Goal: Find specific page/section

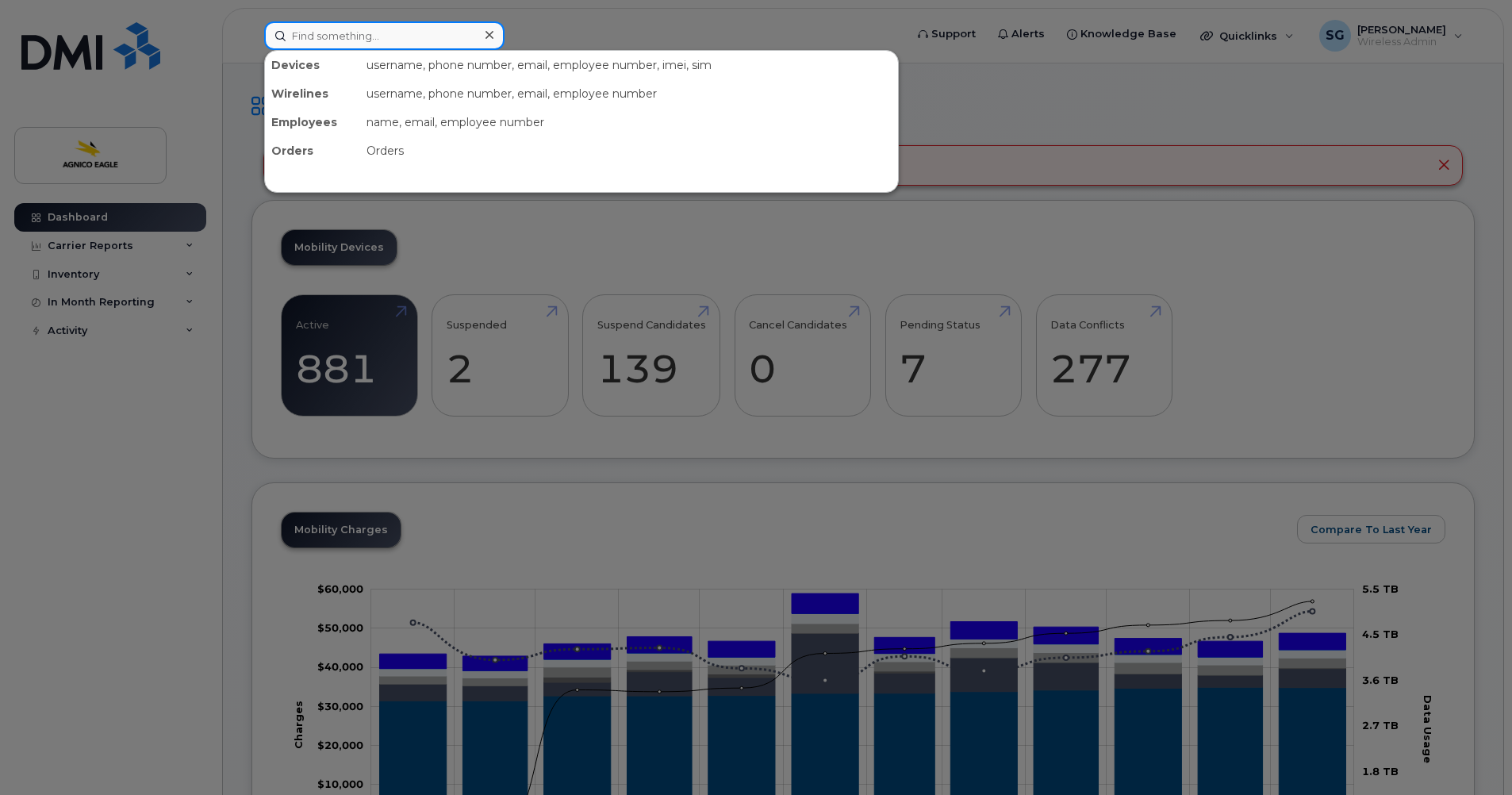
click at [433, 34] on input at bounding box center [384, 36] width 241 height 28
paste input "819-860-1416"
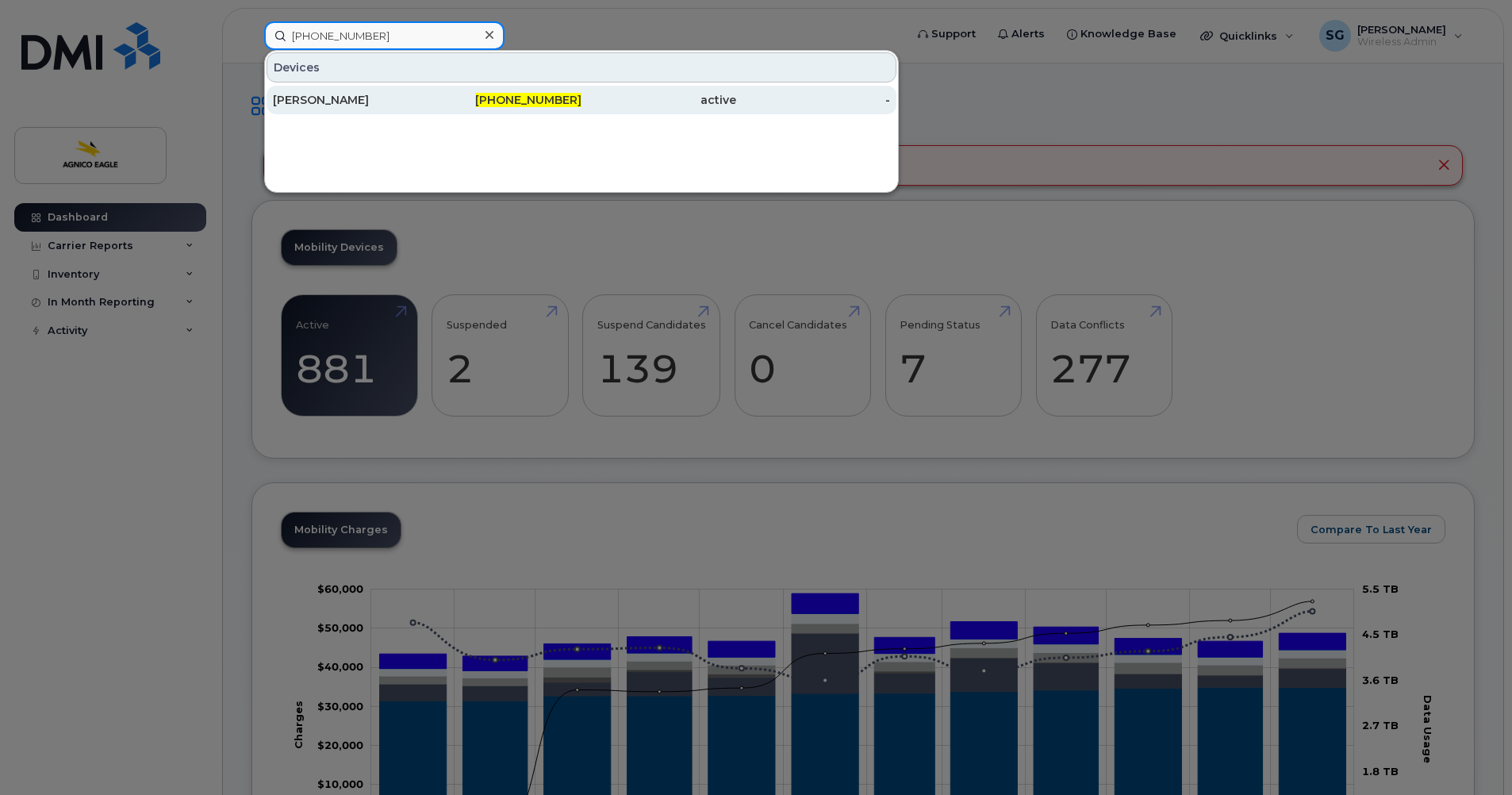
type input "819-860-1416"
click at [563, 101] on span "819-860-1416" at bounding box center [528, 100] width 106 height 14
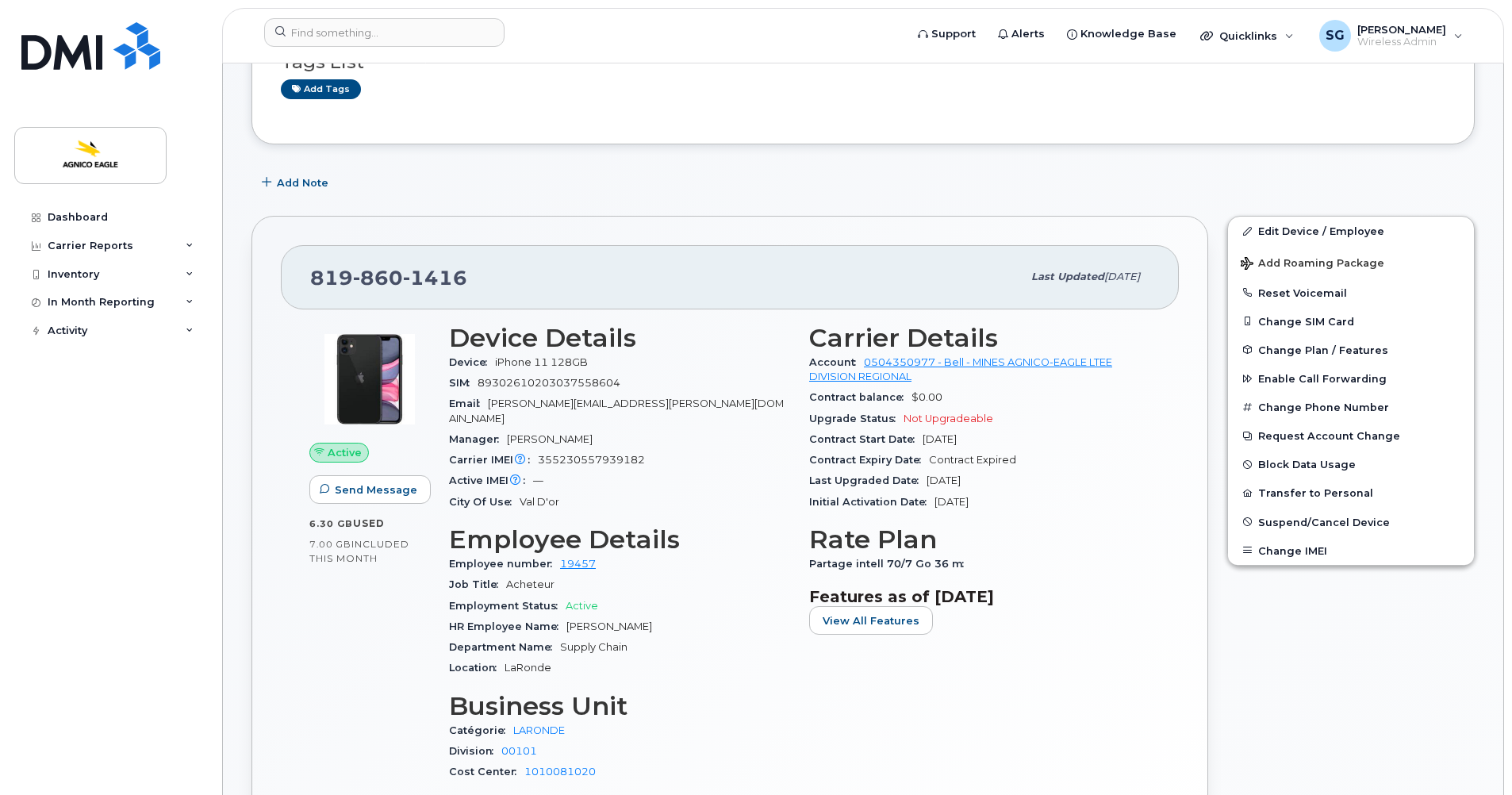
scroll to position [157, 0]
click at [71, 416] on div "Dashboard Carrier Reports Monthly Billing Roaming Reports Suspended Devices Sus…" at bounding box center [112, 488] width 196 height 568
drag, startPoint x: 485, startPoint y: 277, endPoint x: 291, endPoint y: 276, distance: 194.0
click at [291, 276] on div "[PHONE_NUMBER] Last updated [DATE]" at bounding box center [730, 276] width 898 height 63
copy span "[PHONE_NUMBER]"
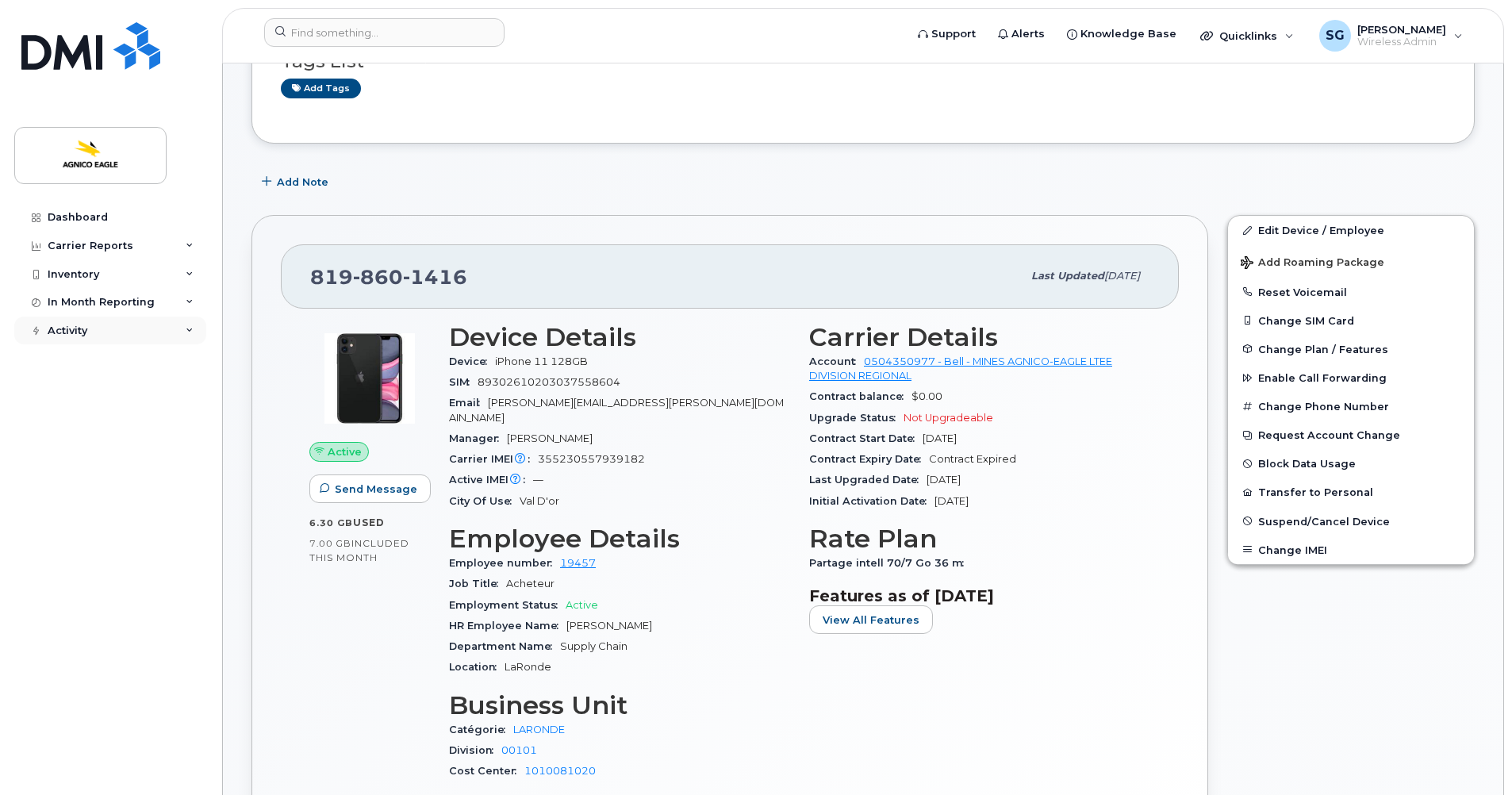
drag, startPoint x: 102, startPoint y: 332, endPoint x: 135, endPoint y: 324, distance: 34.0
click at [107, 332] on div "Activity" at bounding box center [110, 331] width 192 height 28
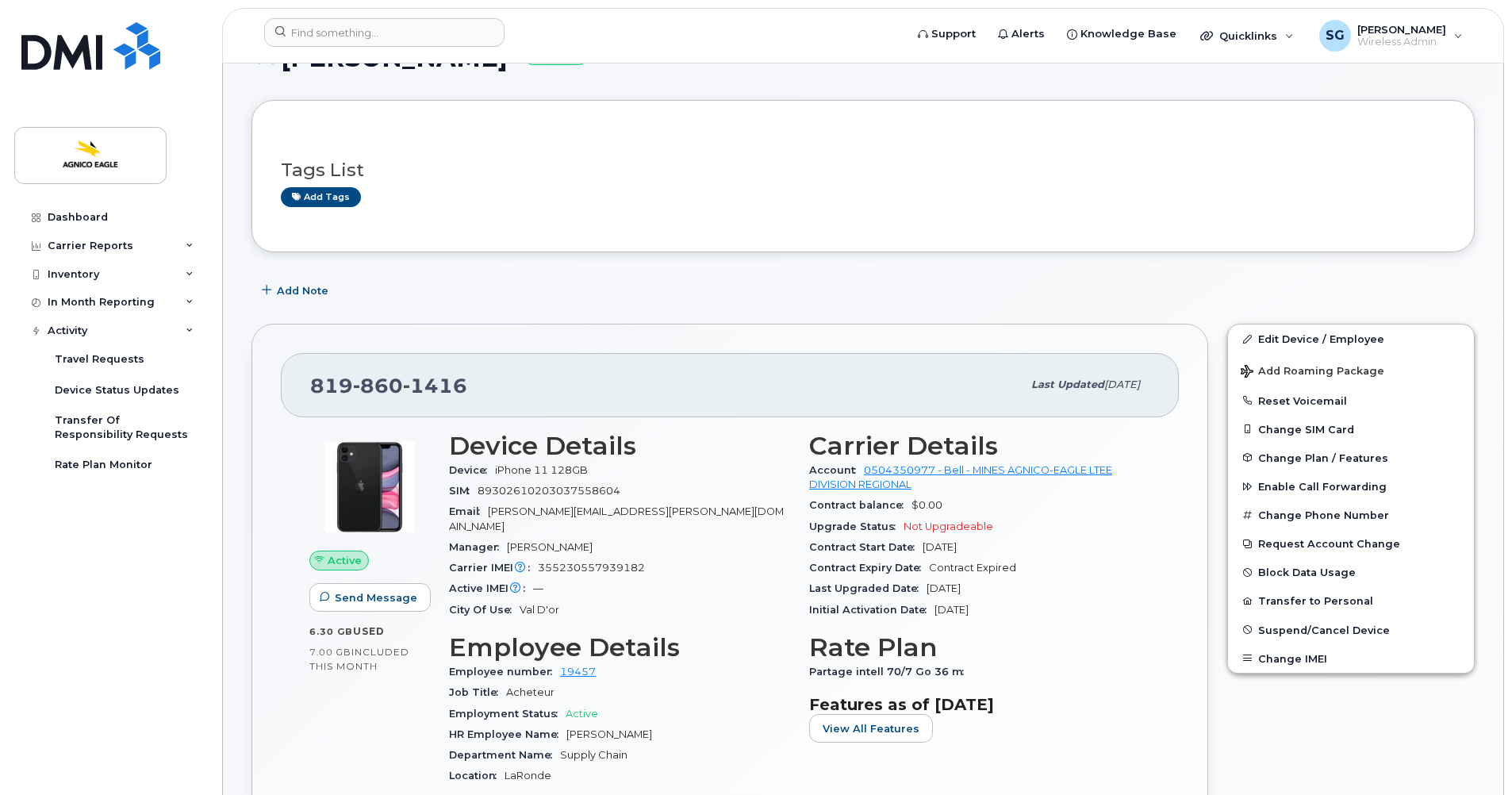
scroll to position [0, 0]
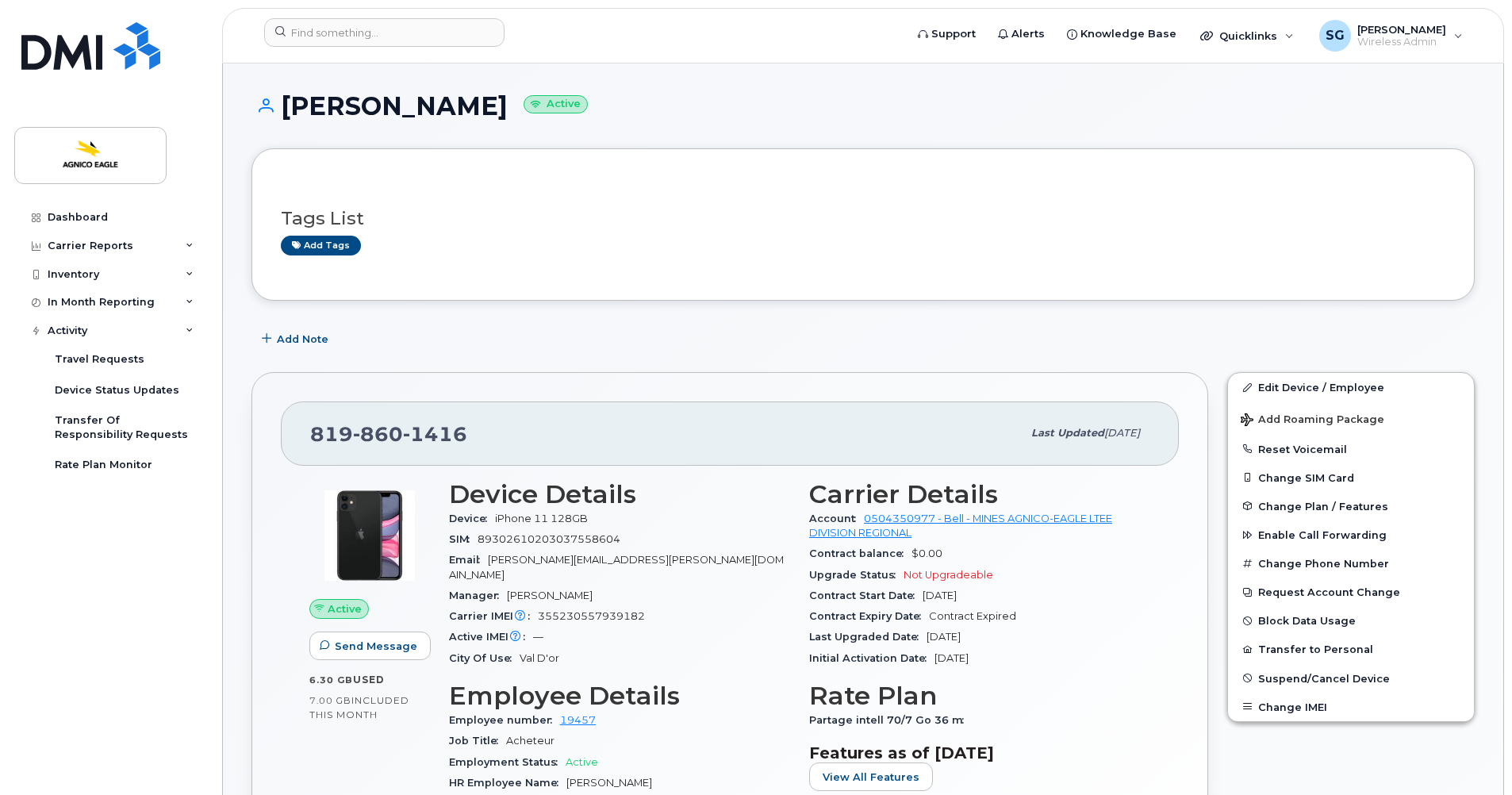
drag, startPoint x: 473, startPoint y: 102, endPoint x: 286, endPoint y: 90, distance: 187.4
copy h1 "[PERSON_NAME]"
click at [109, 563] on div "Dashboard Carrier Reports Monthly Billing Roaming Reports Suspended Devices Sus…" at bounding box center [112, 488] width 196 height 568
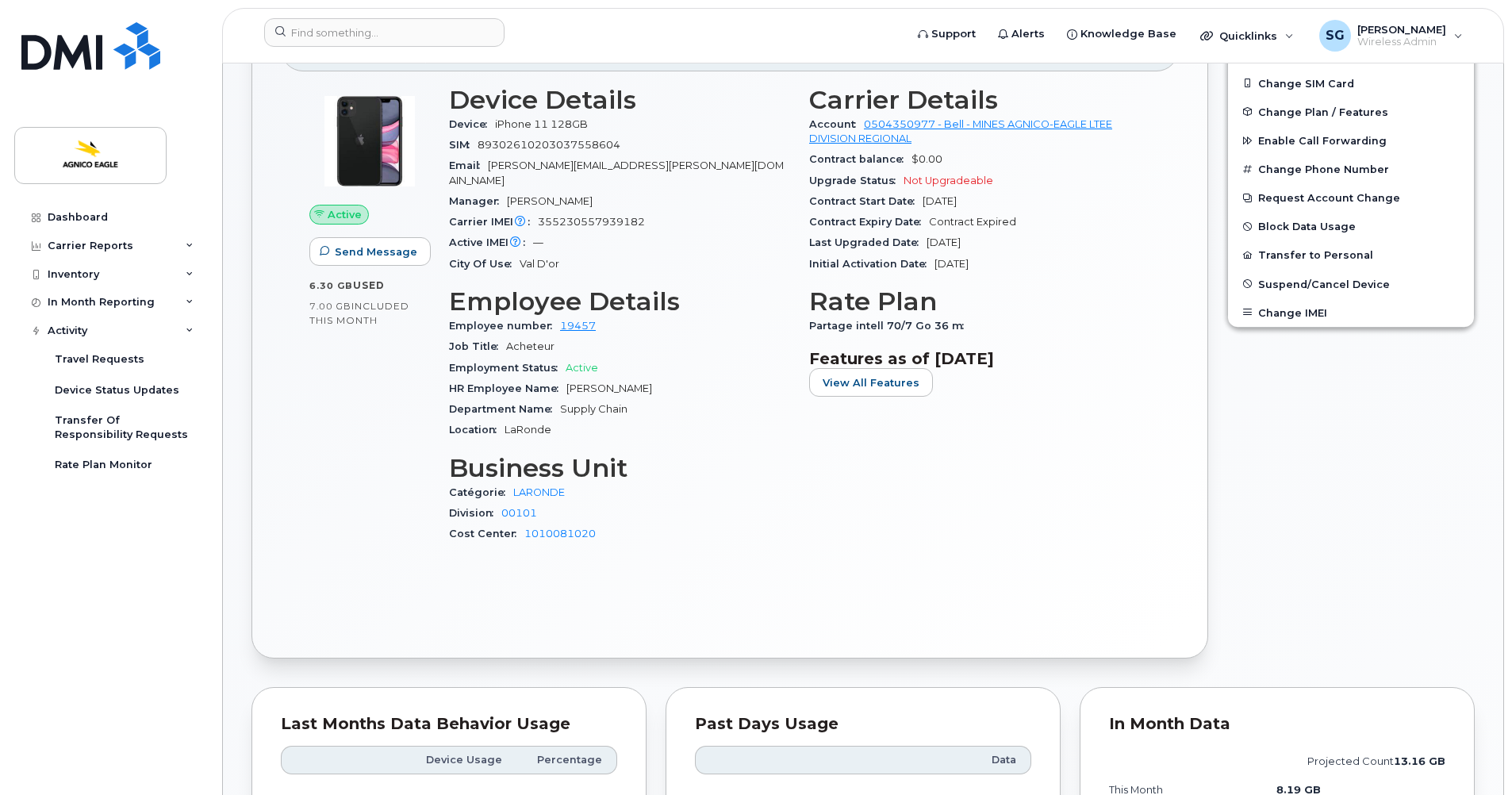
scroll to position [395, 0]
click at [58, 618] on div "Dashboard Carrier Reports Monthly Billing Roaming Reports Suspended Devices Sus…" at bounding box center [112, 488] width 196 height 568
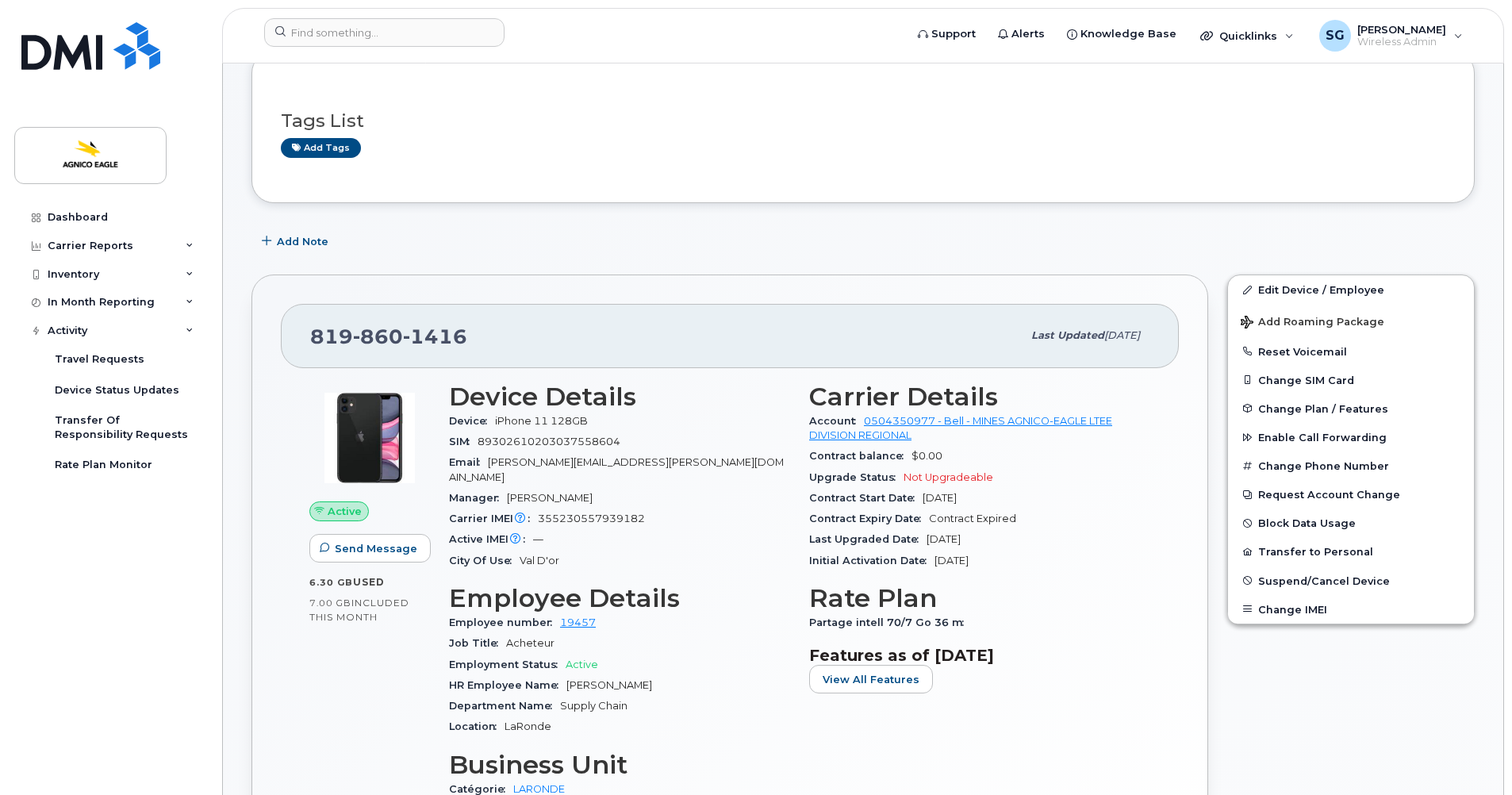
scroll to position [0, 0]
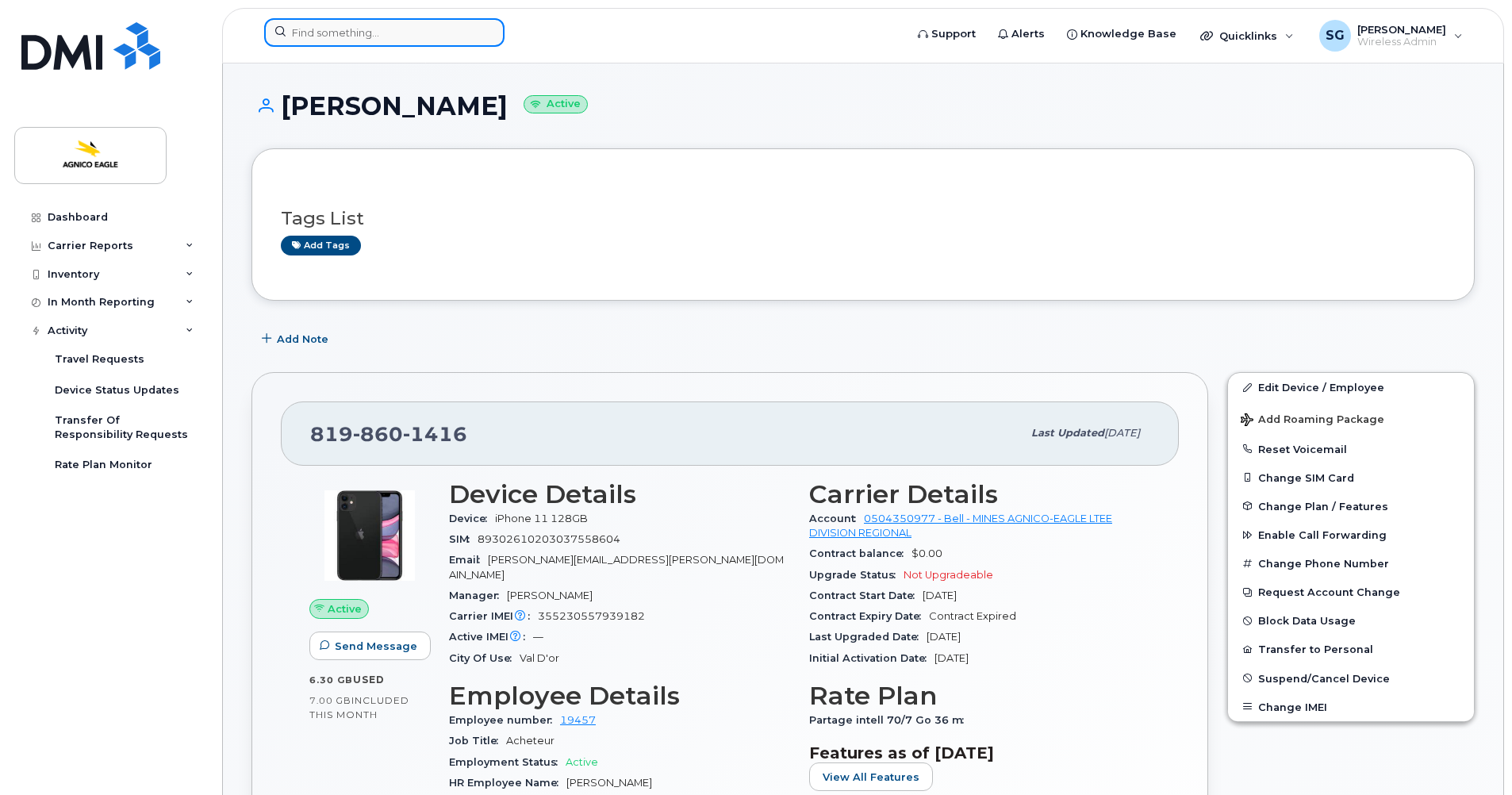
click at [370, 29] on input at bounding box center [384, 32] width 241 height 28
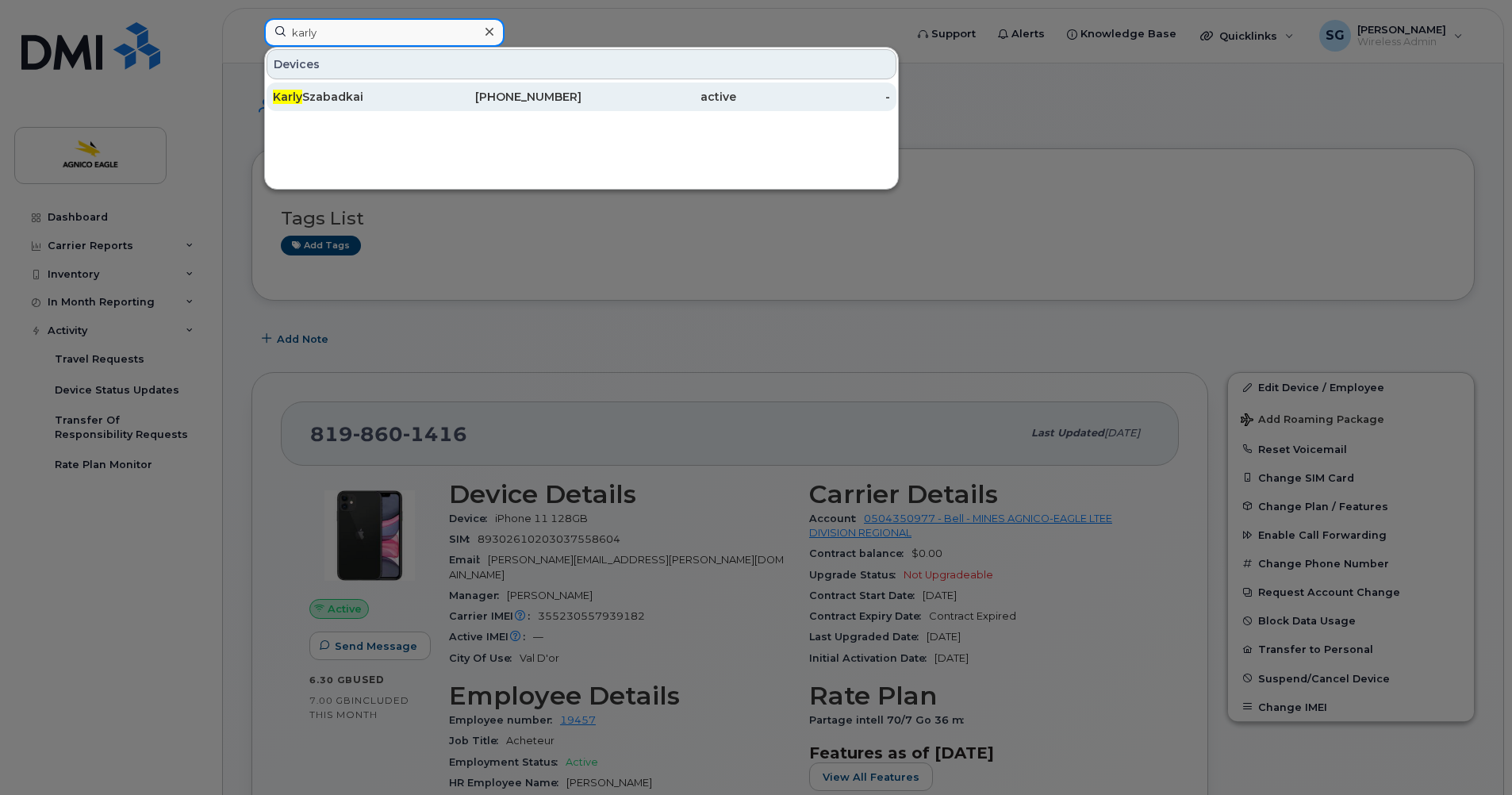
type input "karly"
click at [308, 91] on div "[PERSON_NAME]" at bounding box center [350, 96] width 154 height 16
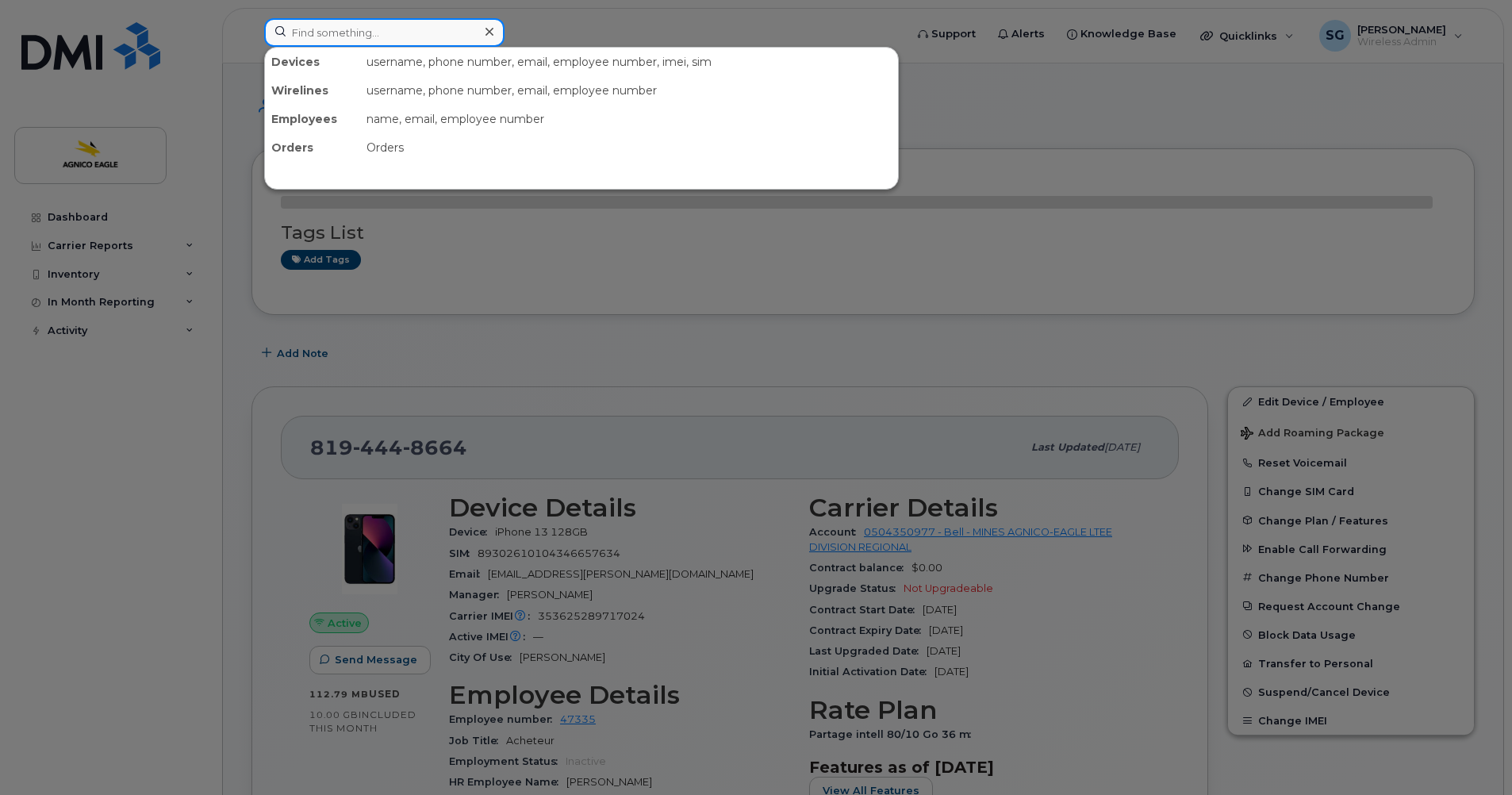
click at [424, 32] on input at bounding box center [384, 32] width 241 height 28
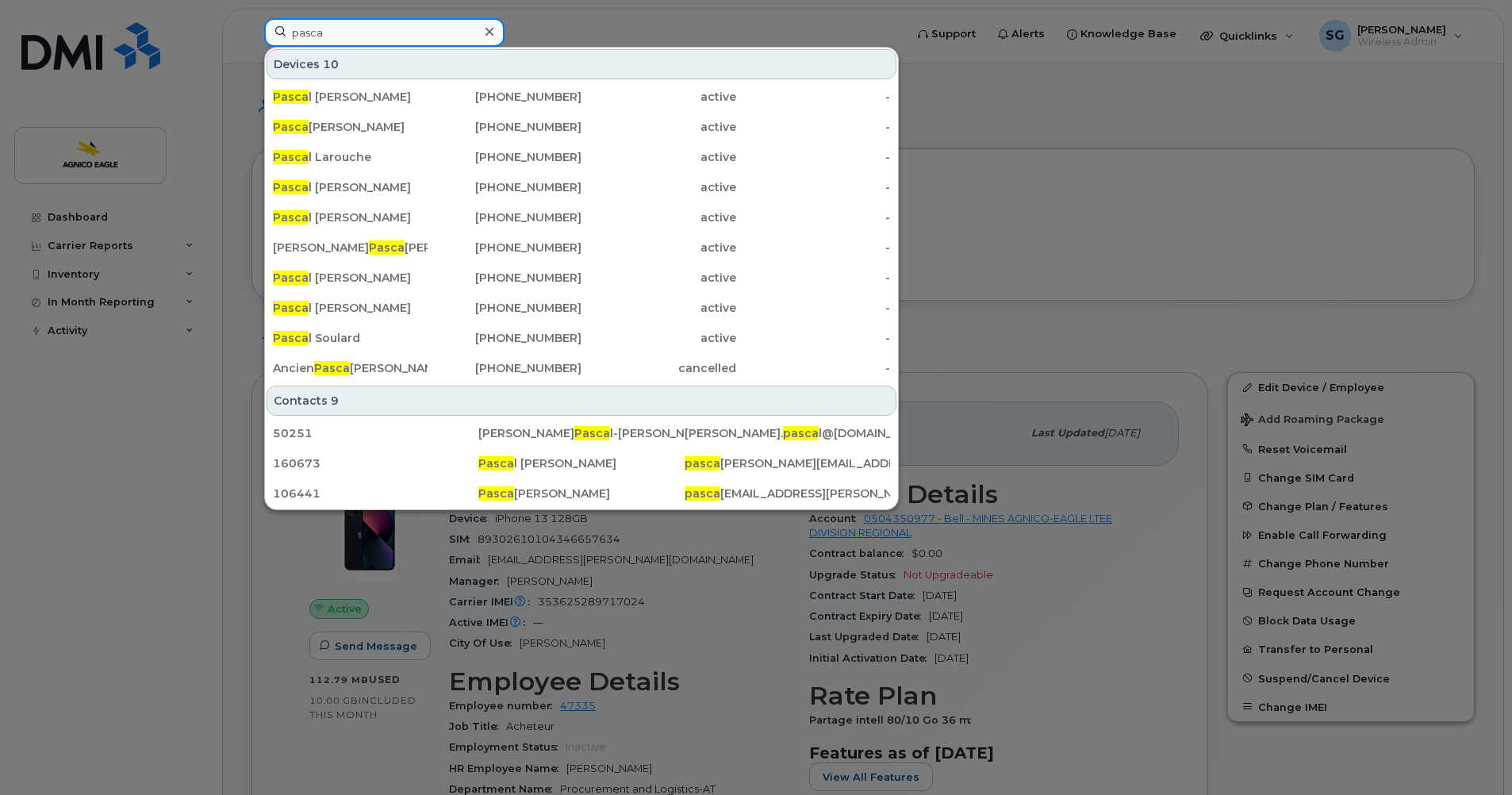
type input "pasca"
click at [489, 30] on icon at bounding box center [490, 32] width 8 height 12
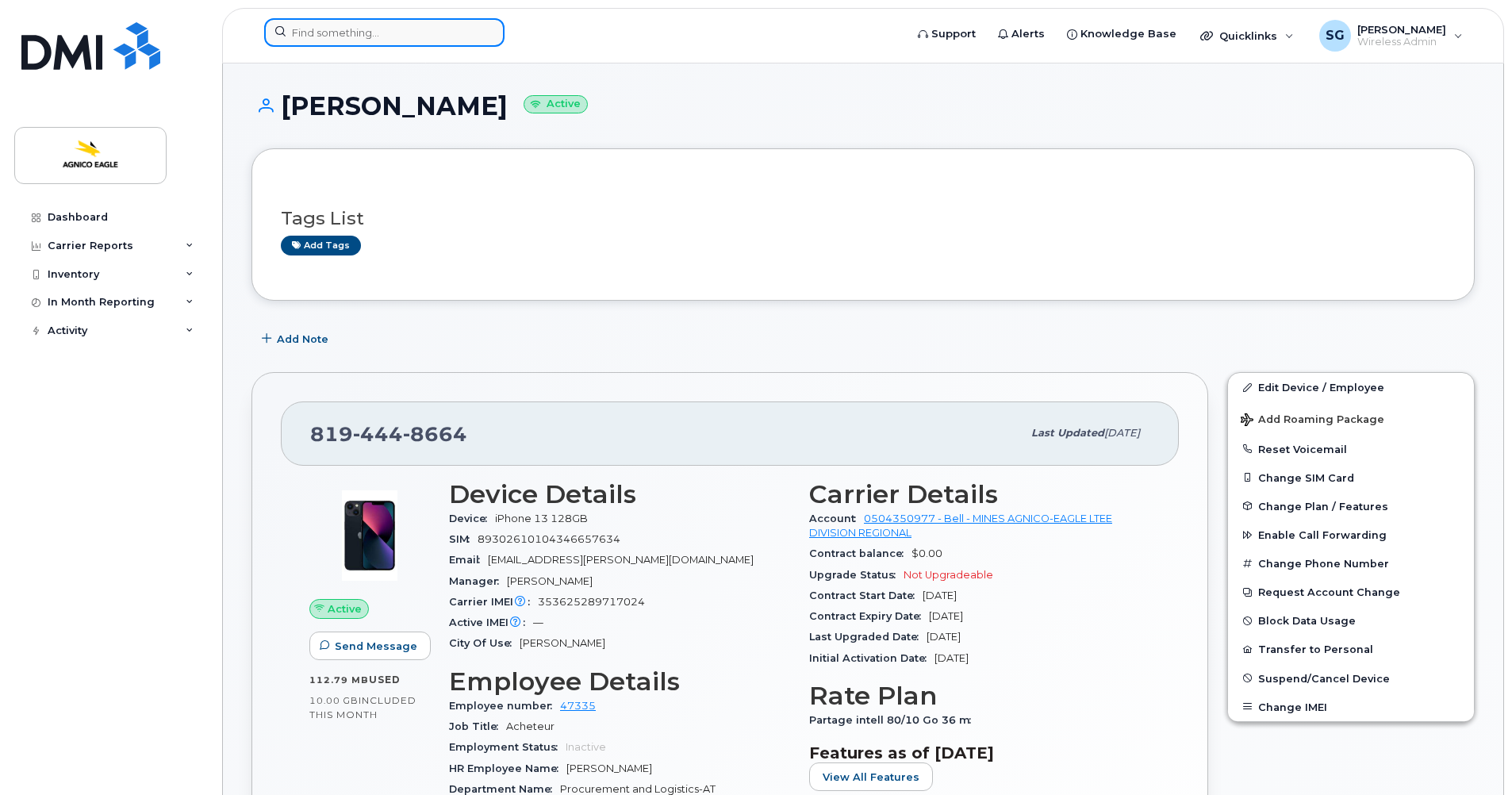
click at [422, 36] on input at bounding box center [384, 32] width 241 height 28
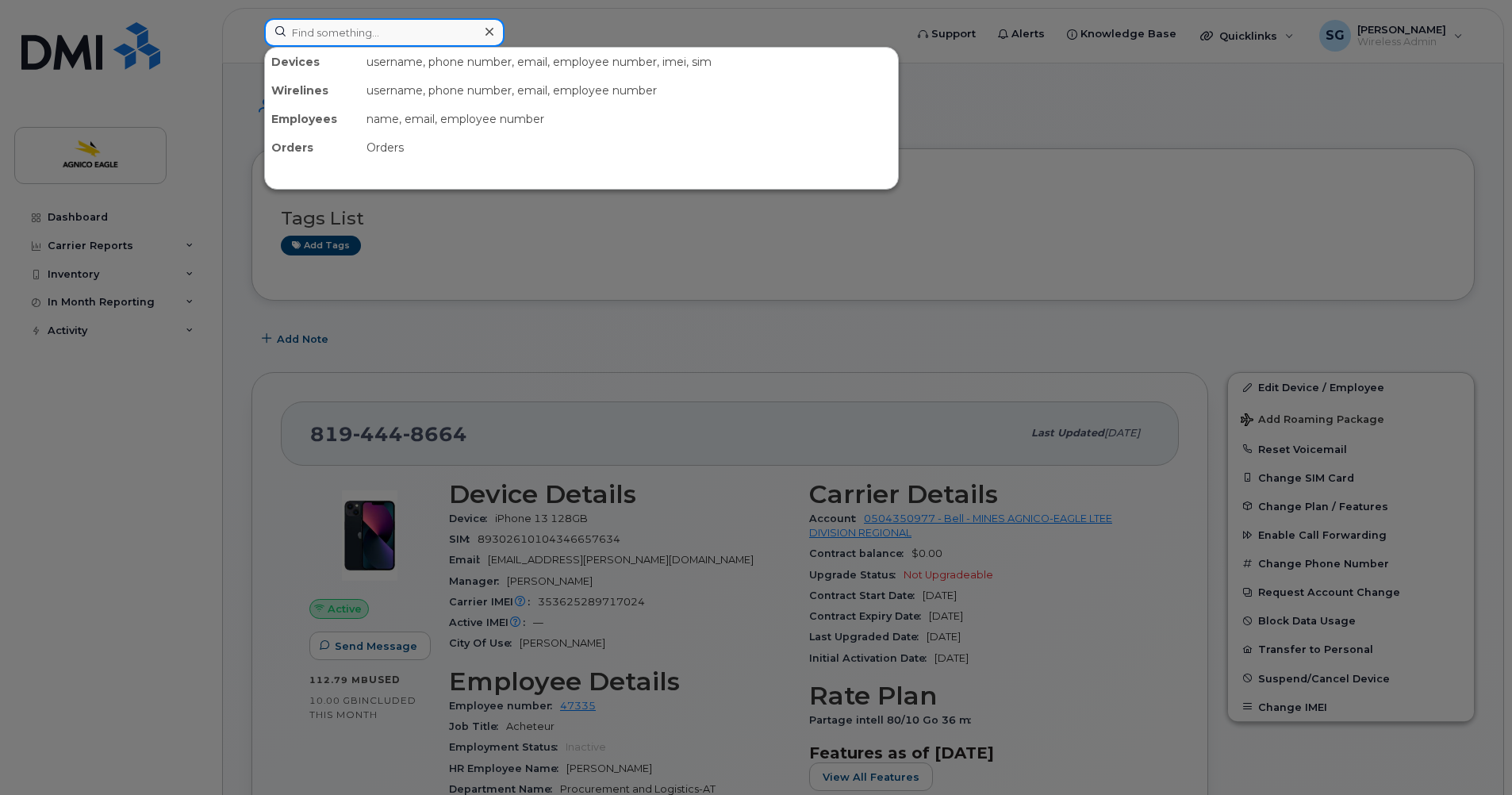
paste input "[PHONE_NUMBER]"
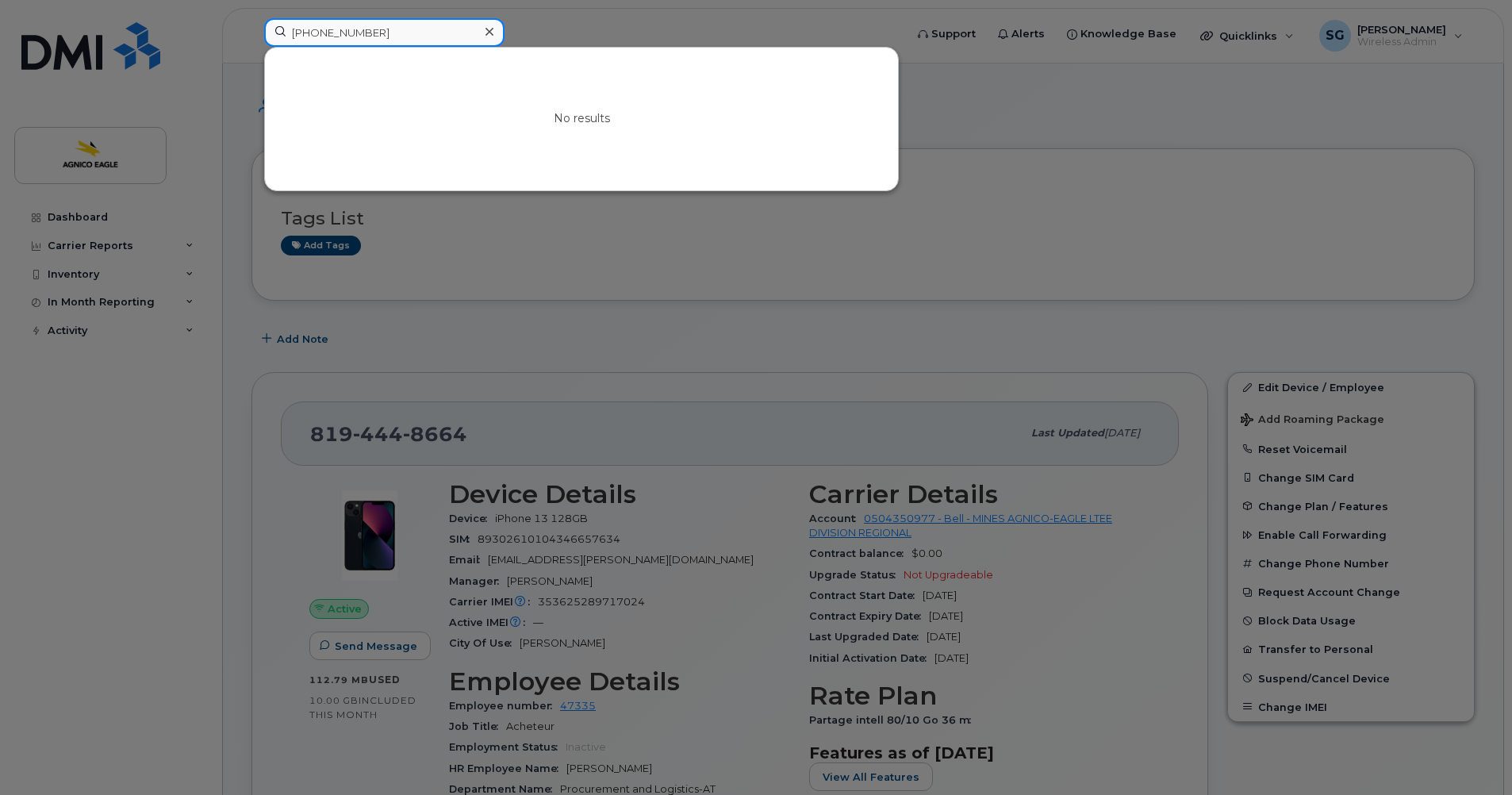
click at [288, 37] on input "819-763-7895" at bounding box center [384, 32] width 241 height 28
type input "819-763-7895"
click at [487, 31] on icon at bounding box center [490, 32] width 8 height 12
